Goal: Information Seeking & Learning: Check status

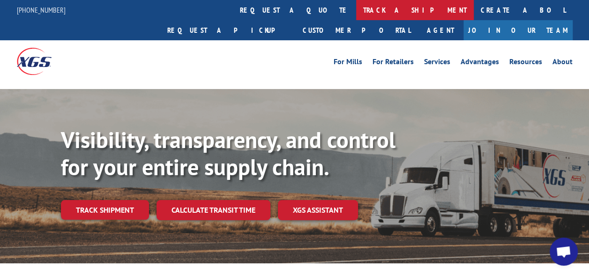
click at [356, 12] on link "track a shipment" at bounding box center [415, 10] width 118 height 20
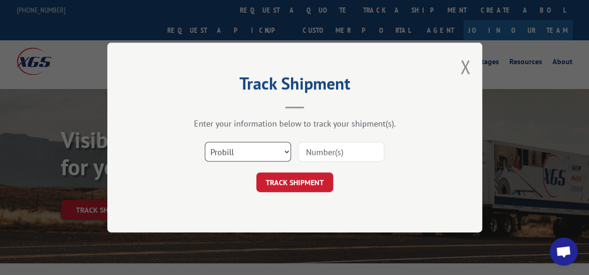
click at [253, 153] on select "Select category... Probill BOL PO" at bounding box center [248, 152] width 86 height 20
select select "bol"
click at [205, 142] on select "Select category... Probill BOL PO" at bounding box center [248, 152] width 86 height 20
click at [324, 152] on input at bounding box center [341, 152] width 86 height 20
type input "242134"
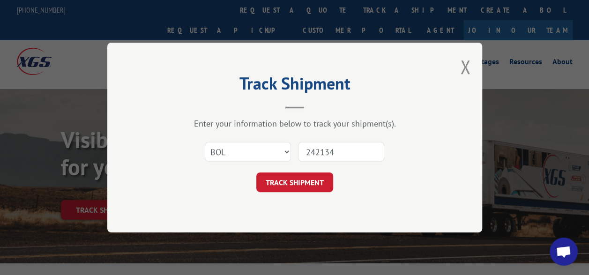
click button "TRACK SHIPMENT" at bounding box center [294, 182] width 77 height 20
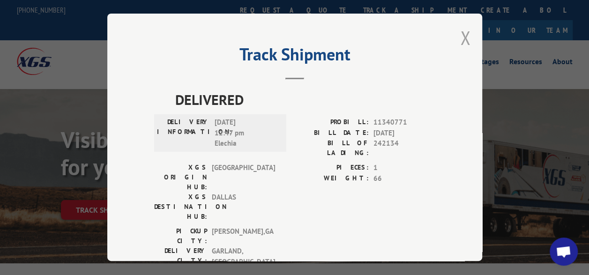
click at [461, 33] on button "Close modal" at bounding box center [465, 37] width 10 height 25
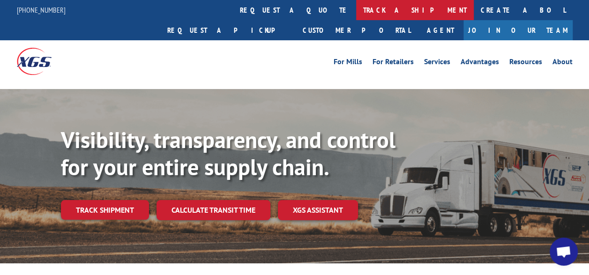
click at [356, 9] on link "track a shipment" at bounding box center [415, 10] width 118 height 20
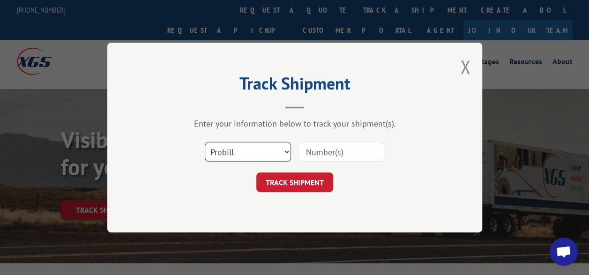
click at [283, 150] on select "Select category... Probill BOL PO" at bounding box center [248, 152] width 86 height 20
select select "bol"
click at [205, 142] on select "Select category... Probill BOL PO" at bounding box center [248, 152] width 86 height 20
click at [328, 153] on input at bounding box center [341, 152] width 86 height 20
type input "243124"
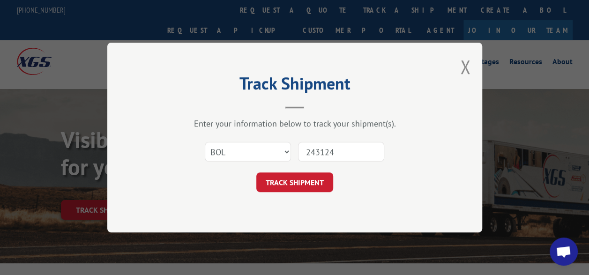
click button "TRACK SHIPMENT" at bounding box center [294, 182] width 77 height 20
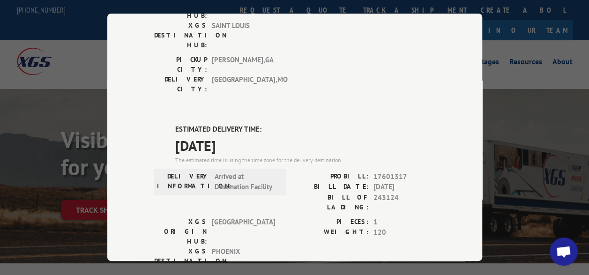
scroll to position [133, 0]
